Goal: Browse casually

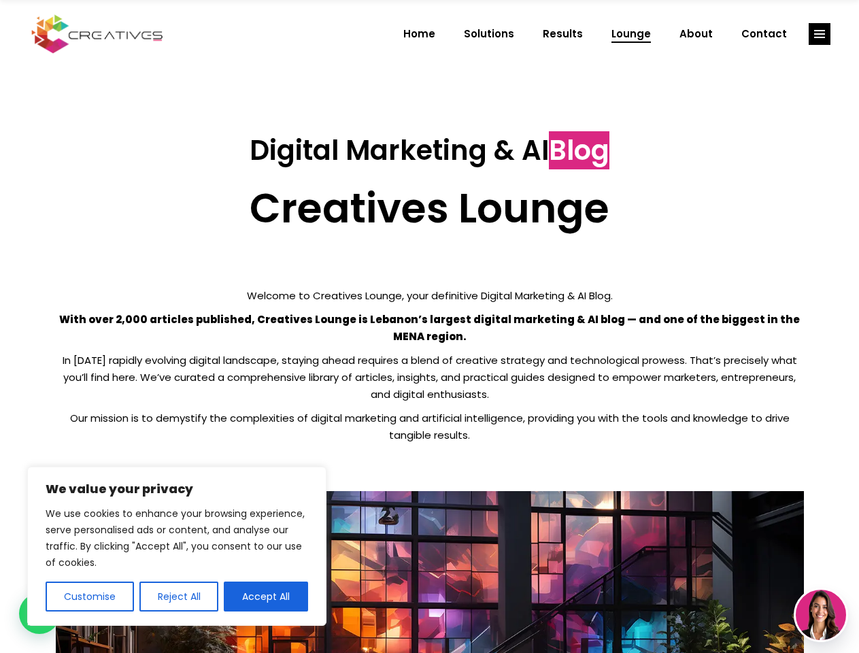
click at [429, 327] on p "With over 2,000 articles published, Creatives Lounge is Lebanon’s largest digit…" at bounding box center [430, 328] width 748 height 34
click at [89, 597] on button "Customise" at bounding box center [90, 597] width 88 height 30
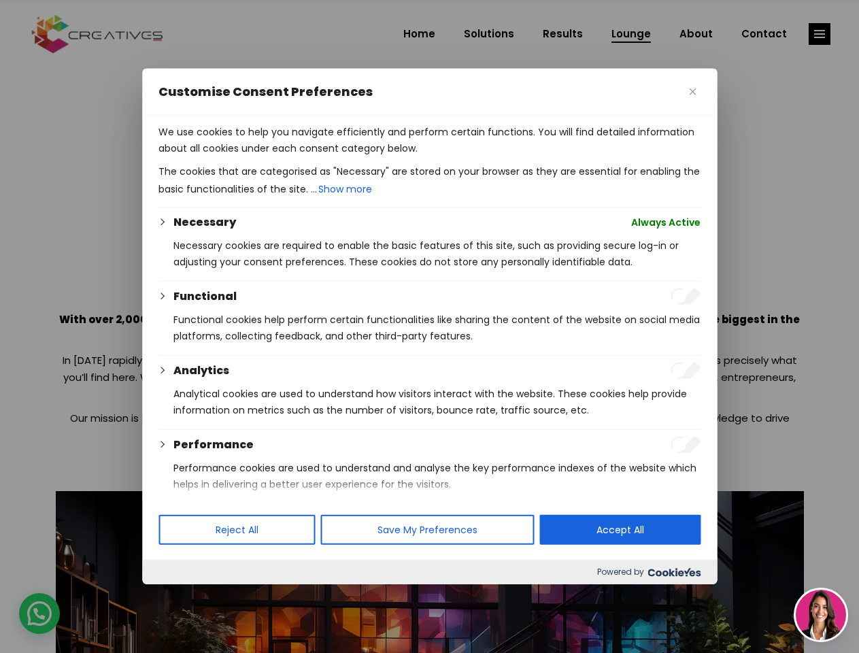
click at [178, 597] on div at bounding box center [429, 326] width 859 height 653
click at [266, 156] on p "We use cookies to help you navigate efficiently and perform certain functions. …" at bounding box center [430, 140] width 542 height 33
click at [820, 34] on div at bounding box center [429, 326] width 859 height 653
click at [821, 615] on img at bounding box center [821, 615] width 50 height 50
